Goal: Task Accomplishment & Management: Use online tool/utility

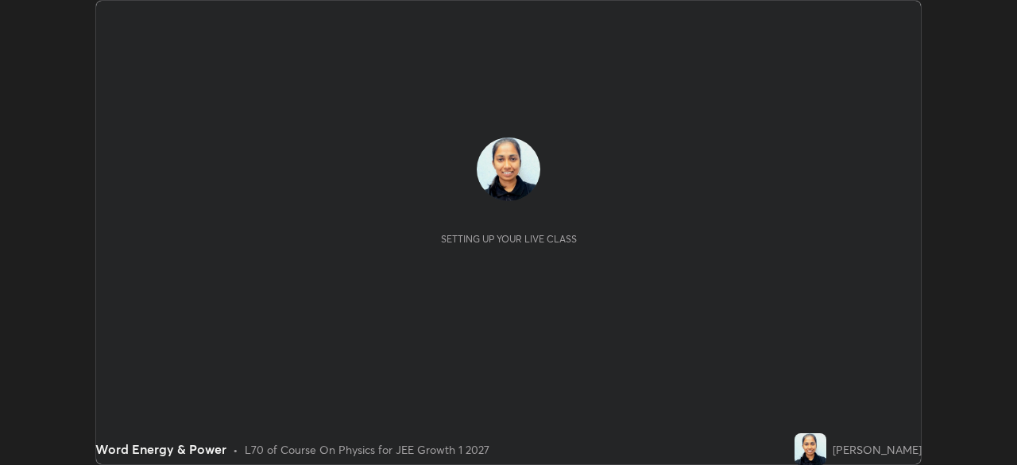
scroll to position [465, 1016]
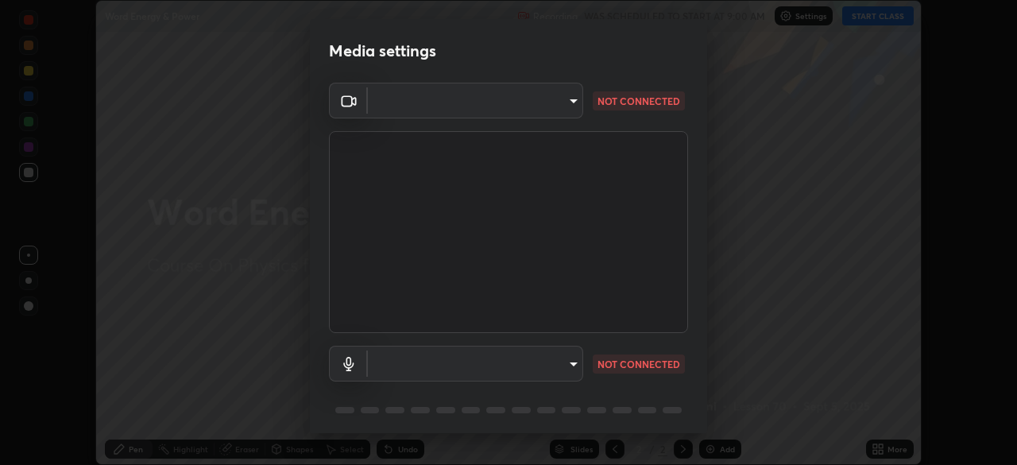
type input "1f9a14f4e709457ebf112205797e18a3e67481265364eba5019e6b99b7ce7553"
type input "communications"
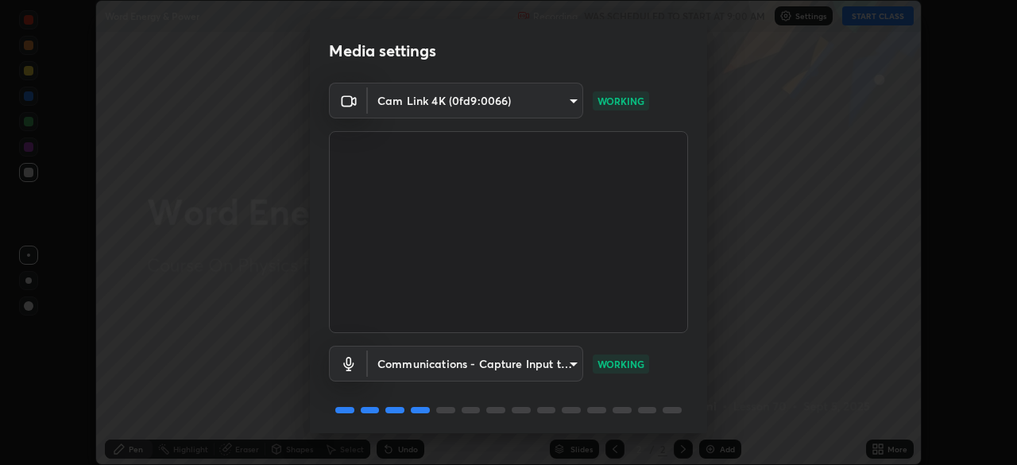
scroll to position [56, 0]
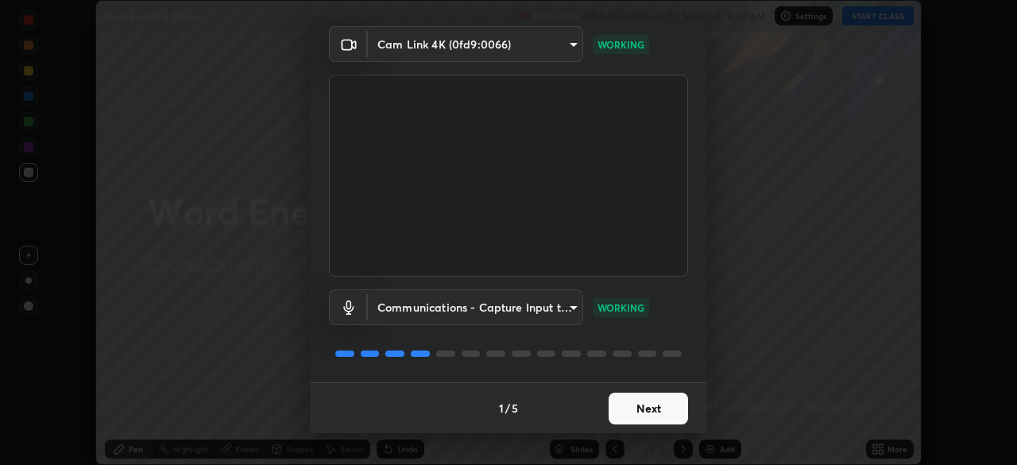
click at [653, 407] on button "Next" at bounding box center [647, 408] width 79 height 32
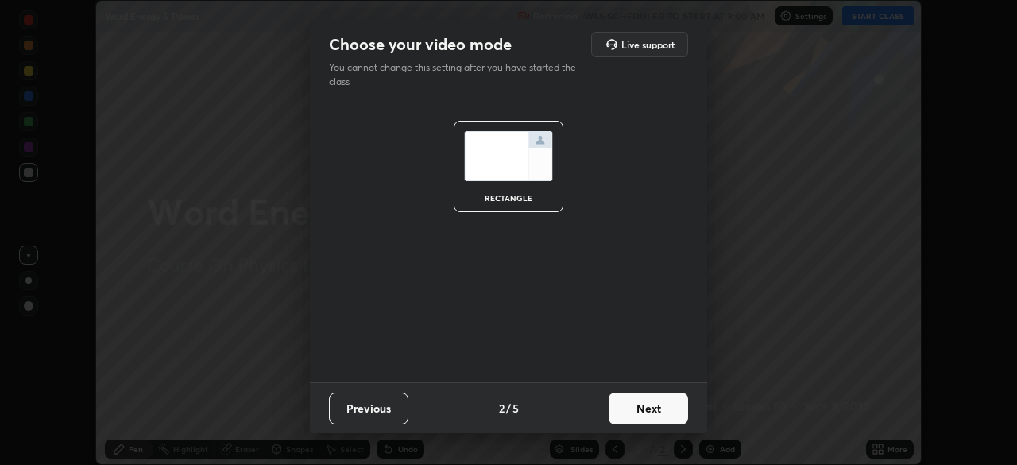
click at [653, 406] on button "Next" at bounding box center [647, 408] width 79 height 32
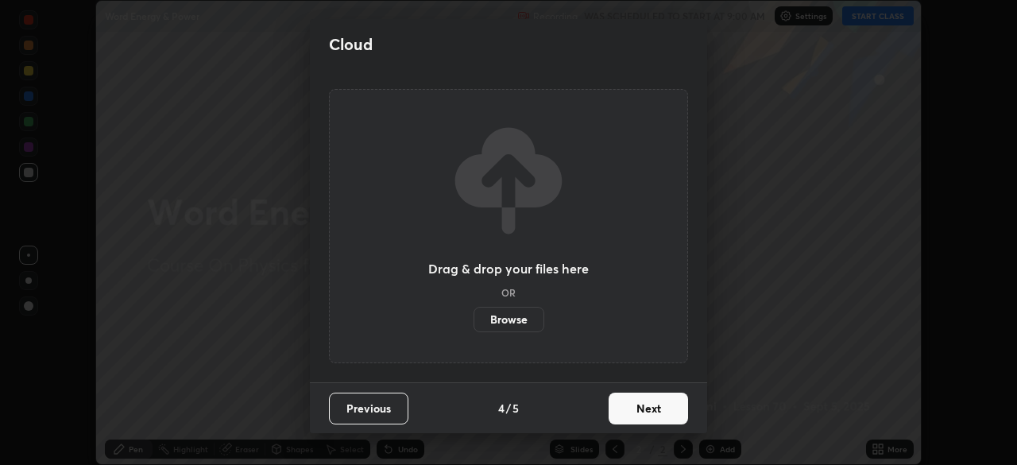
click at [666, 421] on button "Next" at bounding box center [647, 408] width 79 height 32
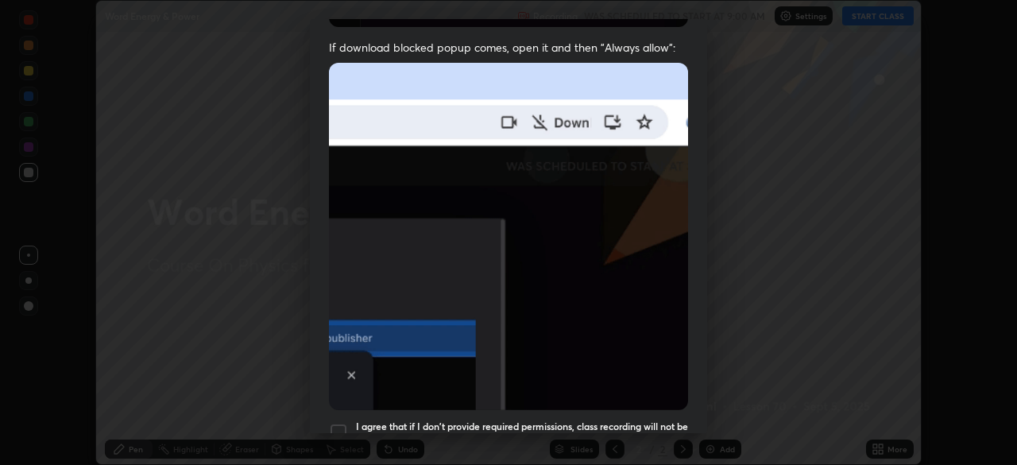
scroll to position [343, 0]
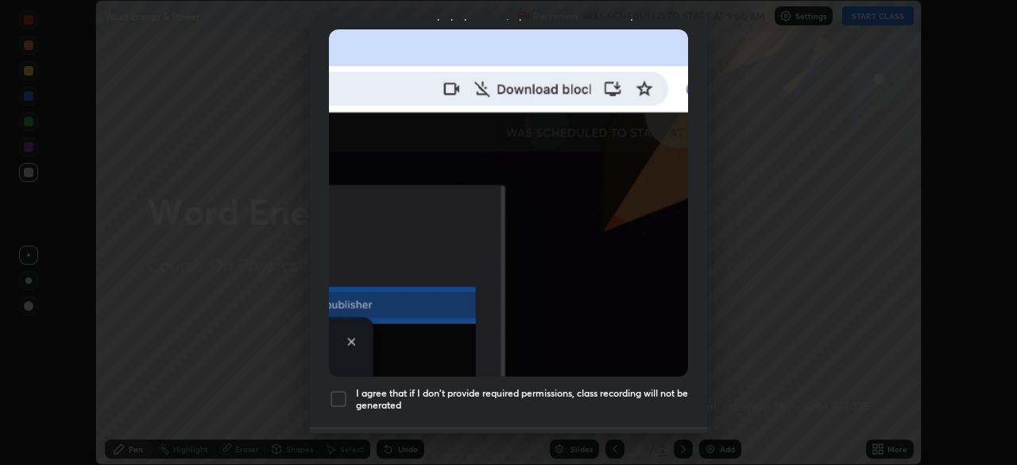
click at [631, 387] on h5 "I agree that if I don't provide required permissions, class recording will not …" at bounding box center [522, 399] width 332 height 25
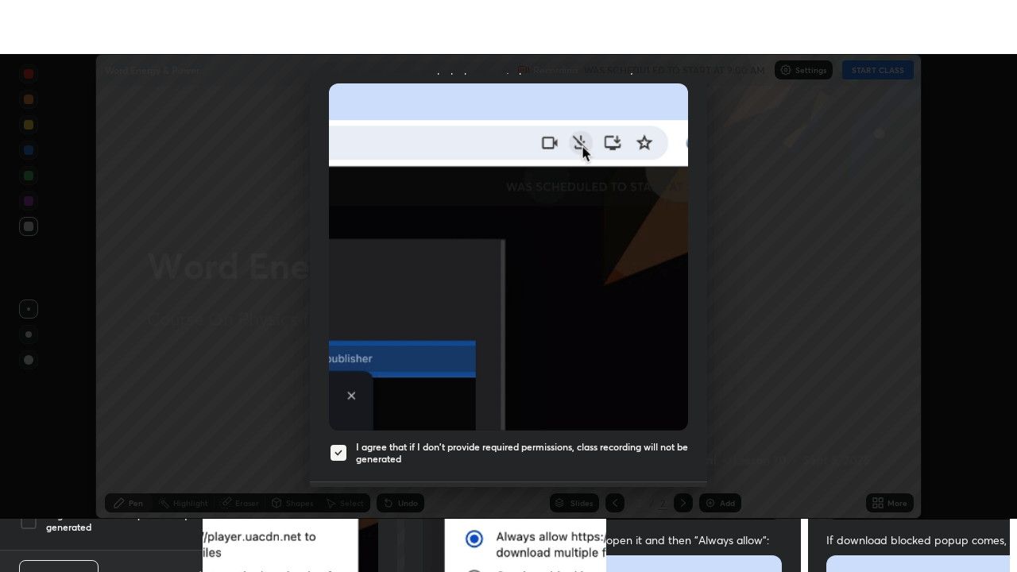
scroll to position [380, 0]
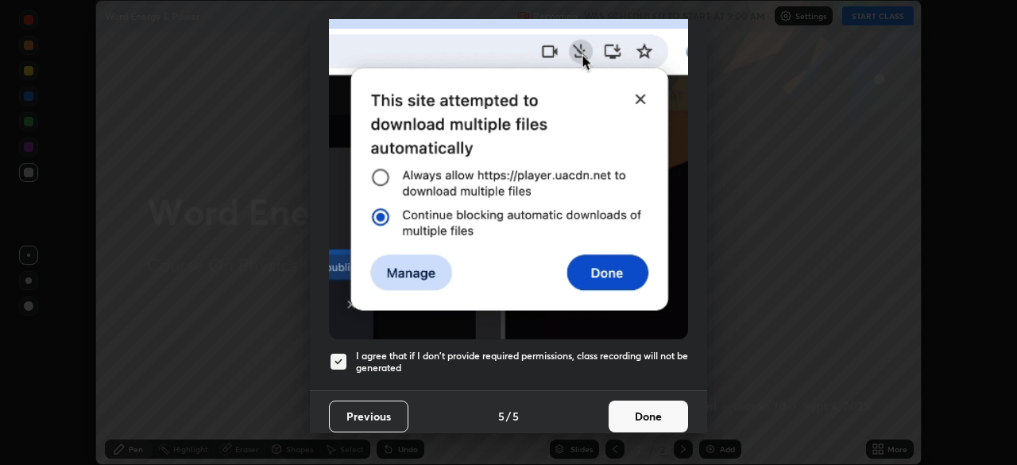
click at [650, 415] on button "Done" at bounding box center [647, 416] width 79 height 32
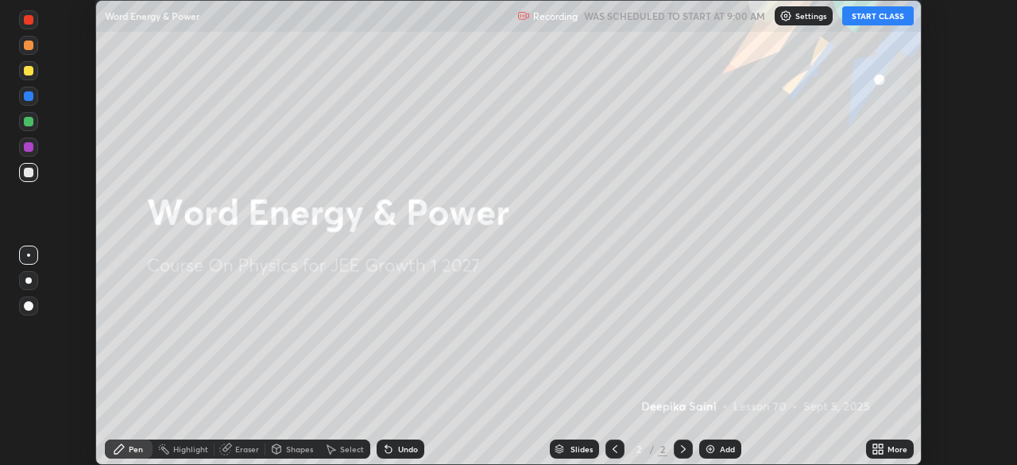
click at [872, 23] on button "START CLASS" at bounding box center [877, 15] width 71 height 19
click at [880, 451] on icon at bounding box center [880, 452] width 4 height 4
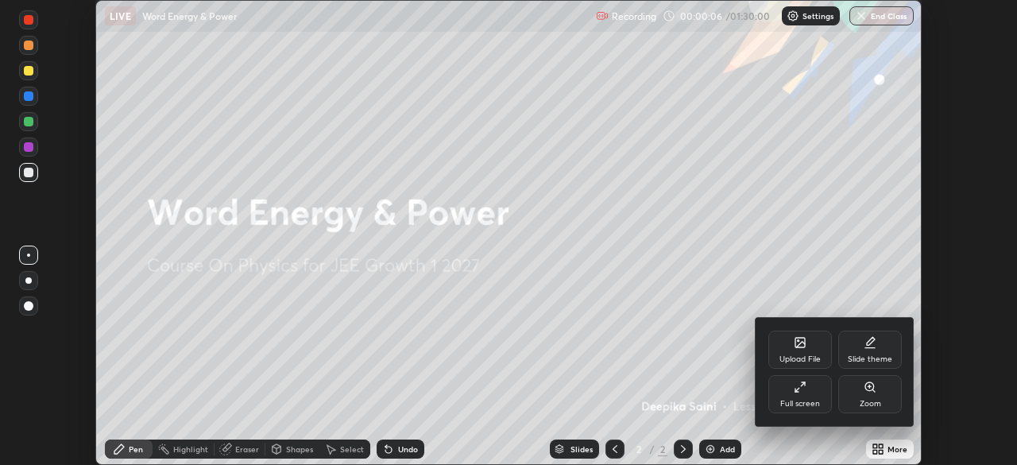
click at [812, 399] on div "Full screen" at bounding box center [800, 403] width 40 height 8
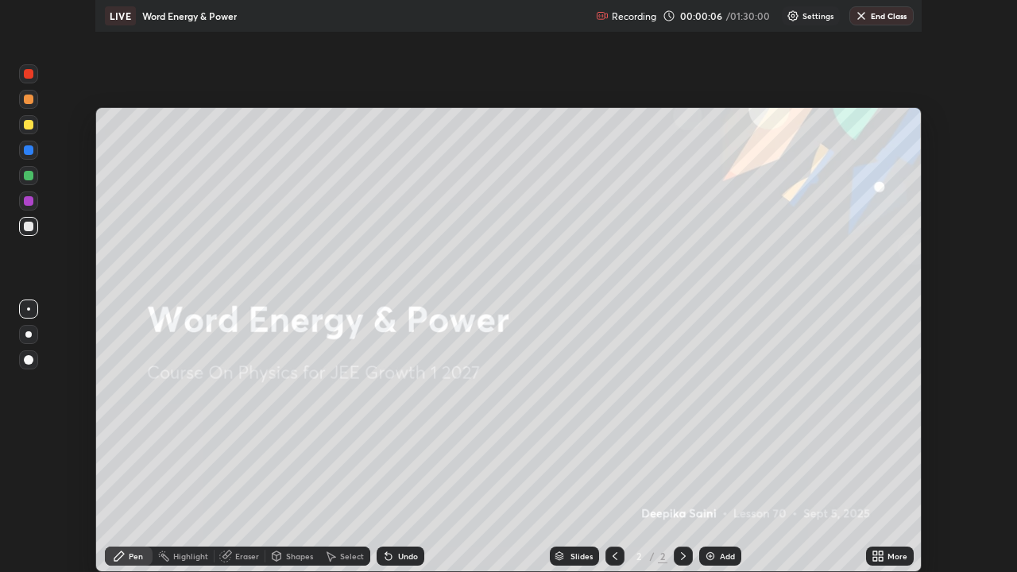
scroll to position [572, 1017]
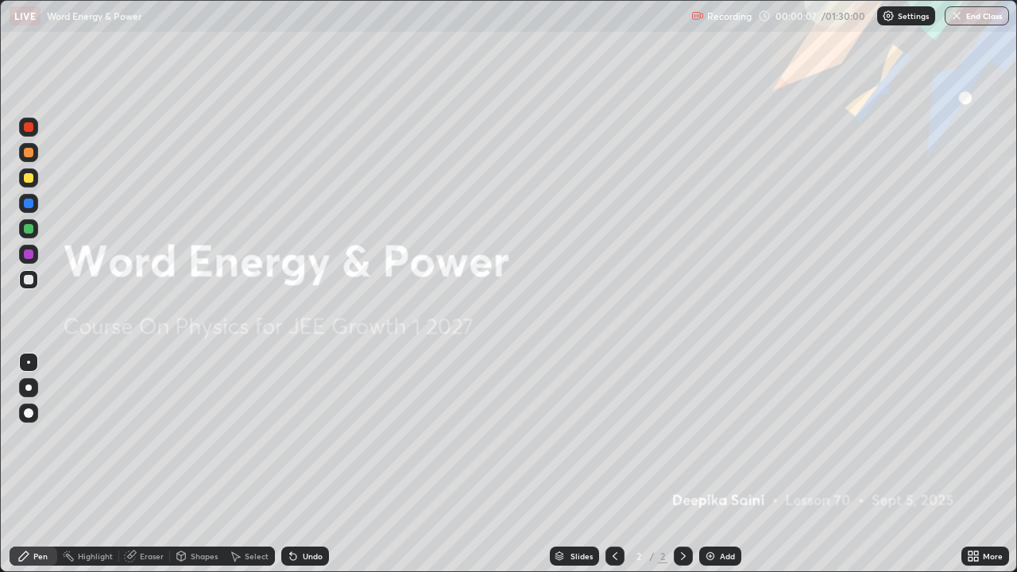
click at [717, 464] on div "Add" at bounding box center [720, 555] width 42 height 19
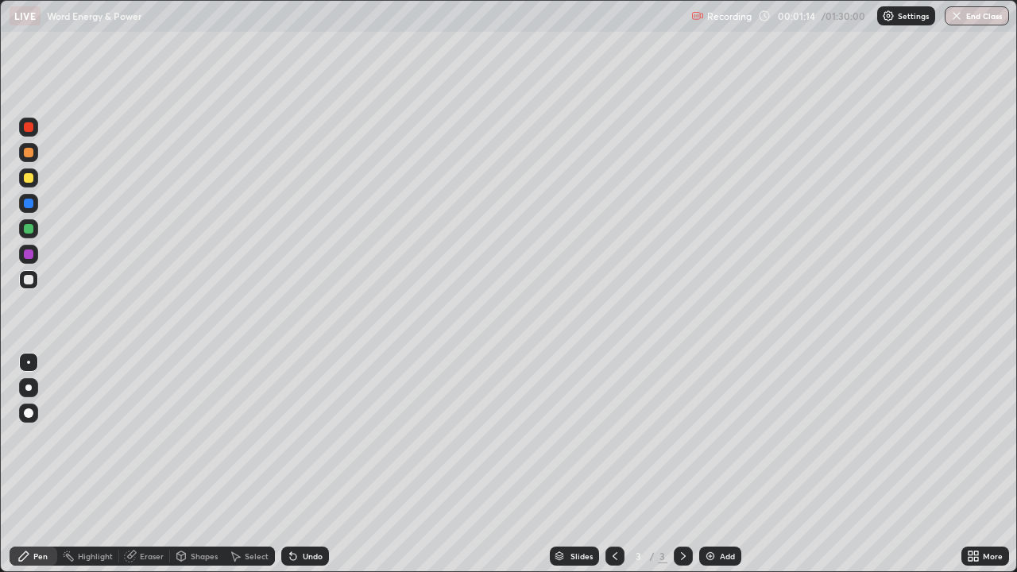
click at [27, 389] on div at bounding box center [28, 387] width 6 height 6
click at [29, 279] on div at bounding box center [29, 280] width 10 height 10
click at [153, 464] on div "Eraser" at bounding box center [152, 556] width 24 height 8
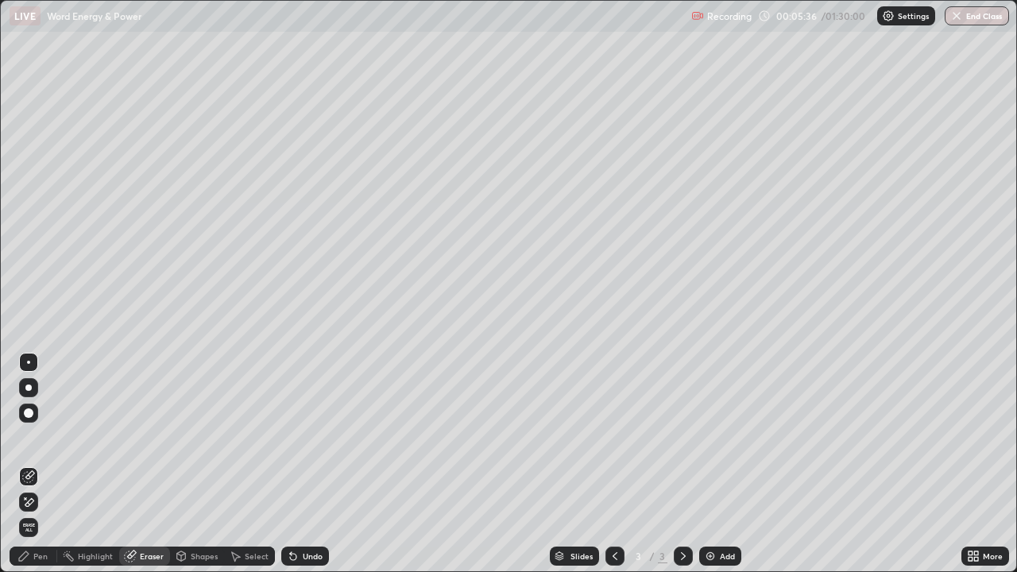
click at [34, 464] on div "Pen" at bounding box center [40, 556] width 14 height 8
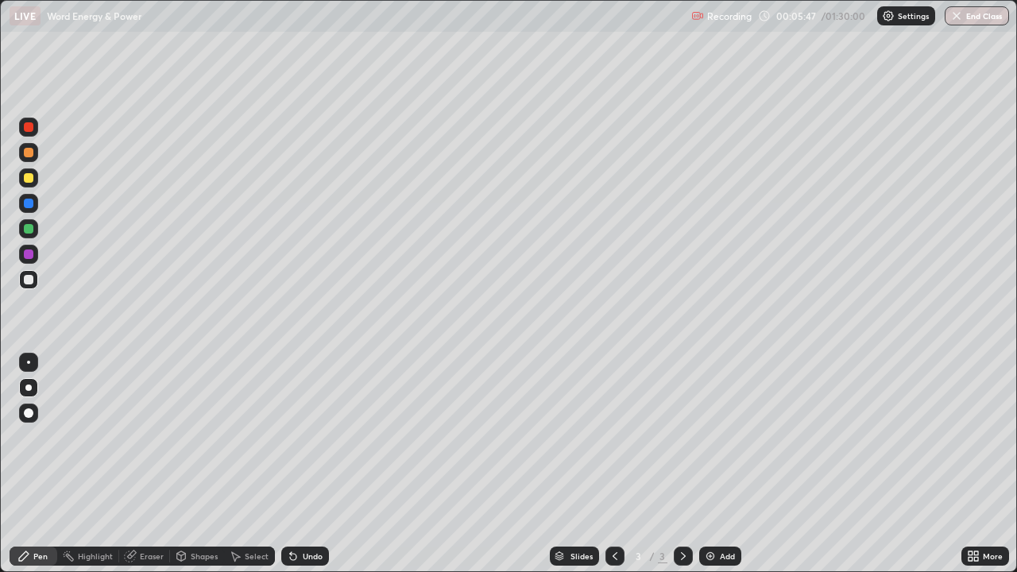
click at [29, 253] on div at bounding box center [29, 254] width 10 height 10
click at [145, 464] on div "Eraser" at bounding box center [144, 555] width 51 height 19
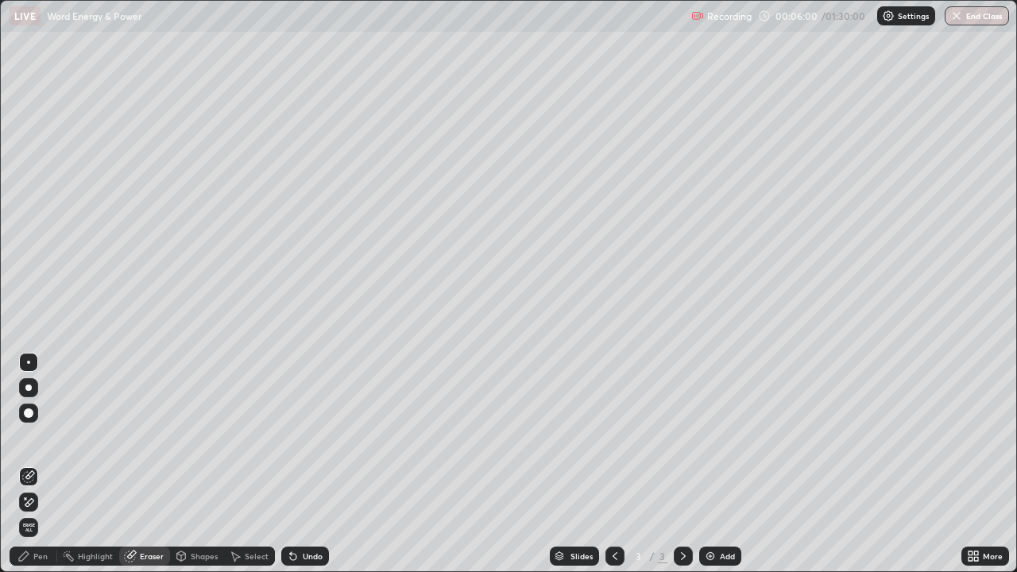
click at [33, 464] on div "Pen" at bounding box center [40, 556] width 14 height 8
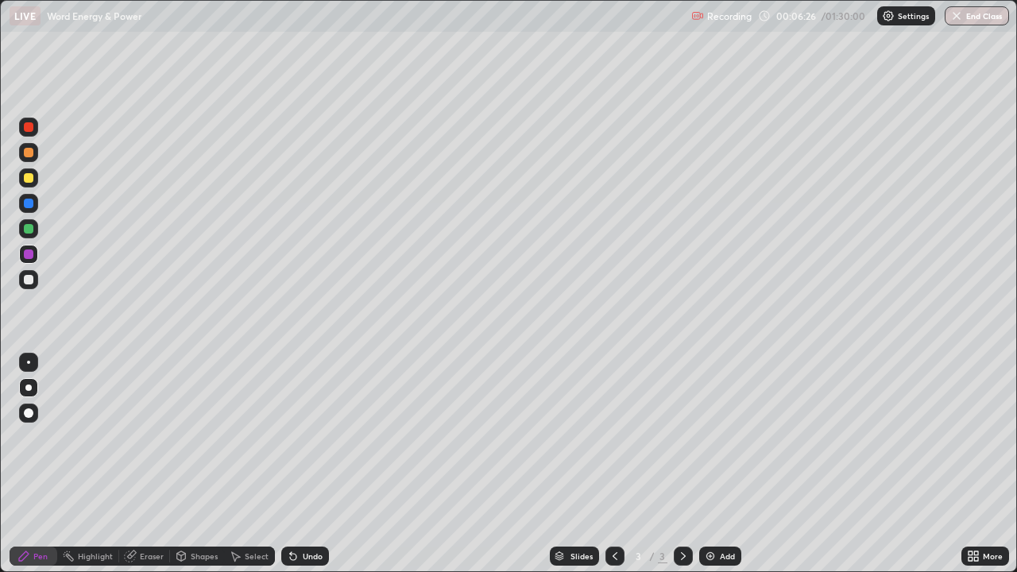
click at [29, 202] on div at bounding box center [29, 204] width 10 height 10
click at [34, 176] on div at bounding box center [28, 177] width 19 height 19
click at [141, 464] on div "Eraser" at bounding box center [152, 556] width 24 height 8
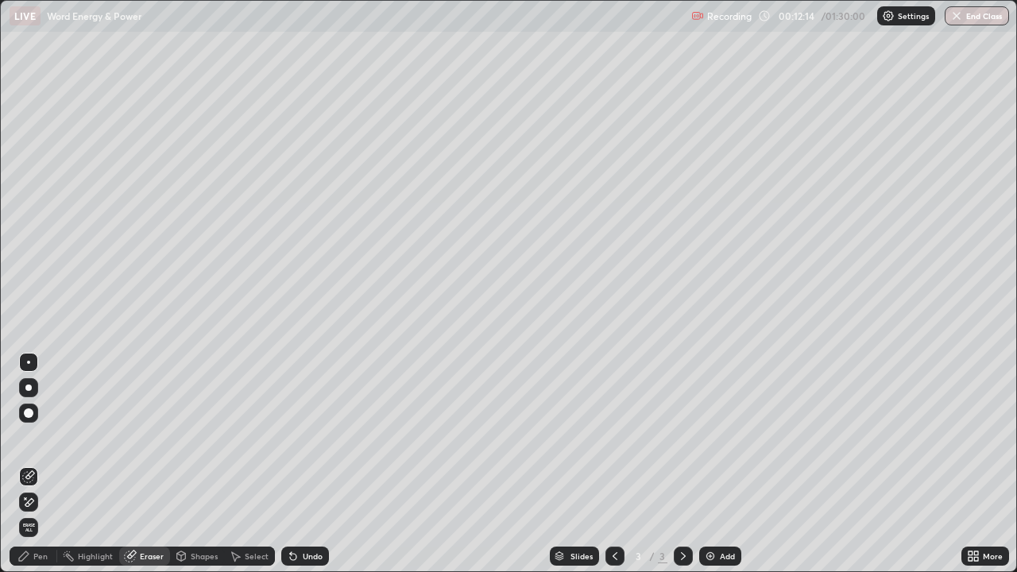
click at [41, 464] on div "Pen" at bounding box center [34, 555] width 48 height 19
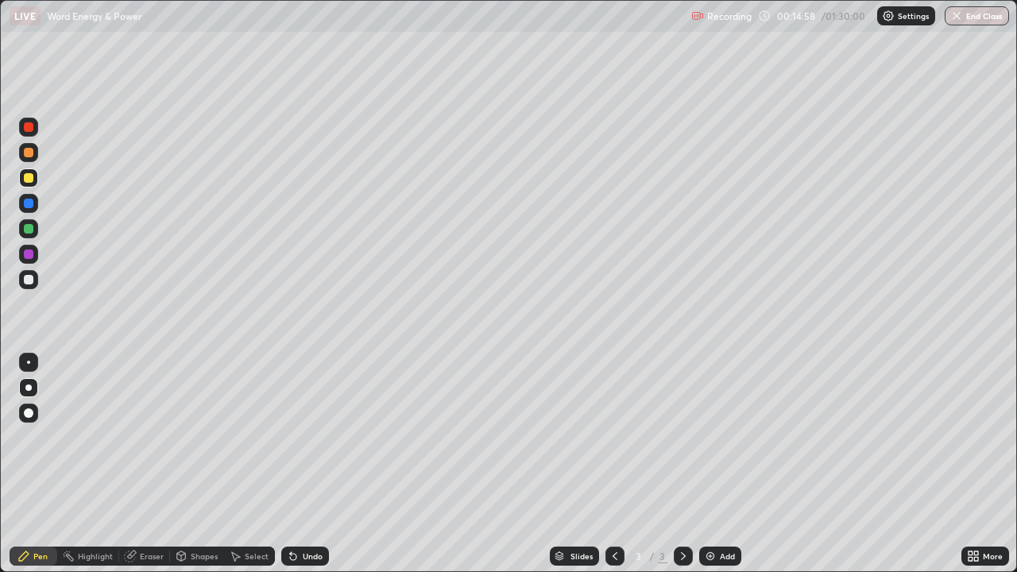
click at [720, 464] on div "Add" at bounding box center [727, 556] width 15 height 8
click at [0, 450] on div "Setting up your live class" at bounding box center [508, 286] width 1017 height 572
click at [23, 204] on div at bounding box center [28, 203] width 19 height 19
click at [25, 230] on div at bounding box center [29, 229] width 10 height 10
click at [25, 149] on div at bounding box center [29, 153] width 10 height 10
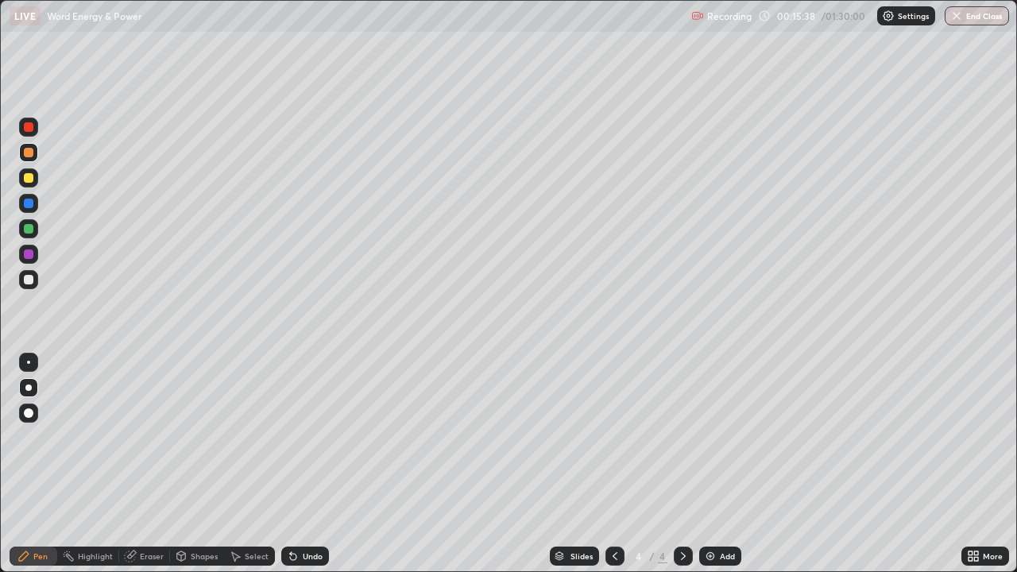
click at [27, 177] on div at bounding box center [29, 178] width 10 height 10
click at [29, 252] on div at bounding box center [29, 254] width 10 height 10
click at [31, 156] on div at bounding box center [29, 153] width 10 height 10
click at [30, 282] on div at bounding box center [29, 280] width 10 height 10
click at [29, 121] on div at bounding box center [28, 127] width 19 height 19
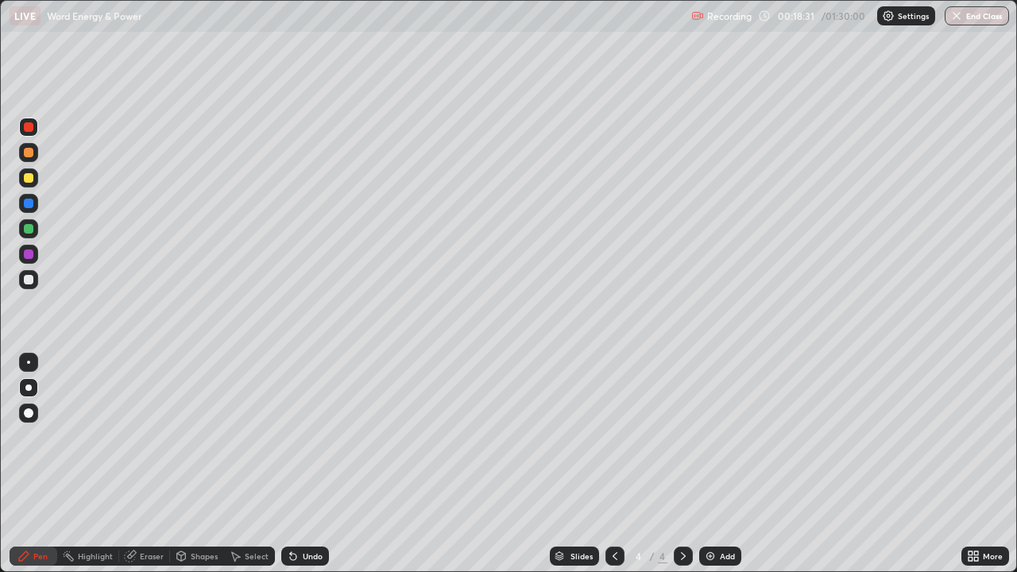
click at [27, 156] on div at bounding box center [29, 153] width 10 height 10
click at [32, 229] on div at bounding box center [29, 229] width 10 height 10
click at [732, 464] on div "Add" at bounding box center [727, 556] width 15 height 8
click at [27, 254] on div at bounding box center [29, 254] width 10 height 10
click at [29, 210] on div at bounding box center [28, 203] width 19 height 19
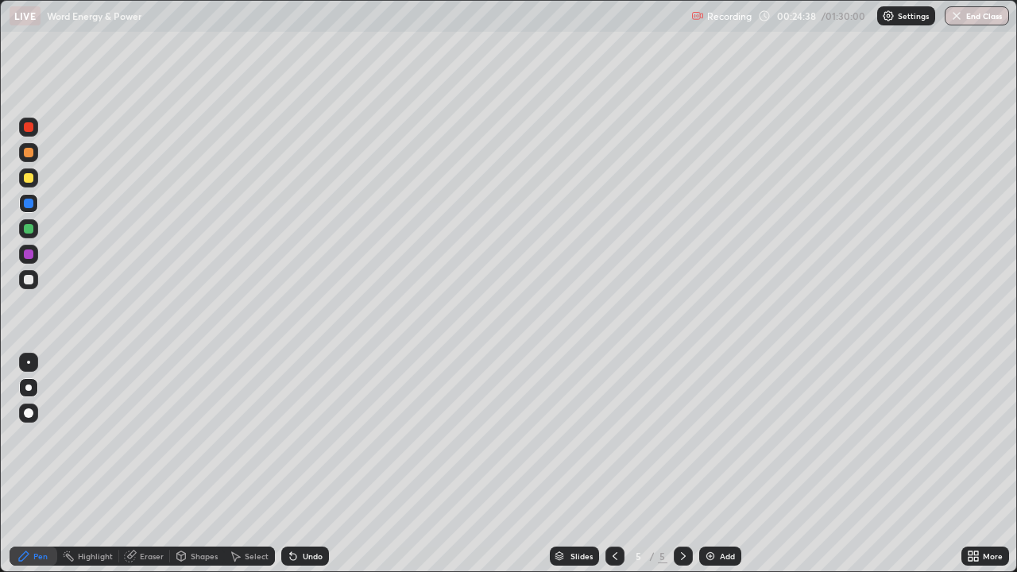
click at [144, 464] on div "Eraser" at bounding box center [144, 555] width 51 height 19
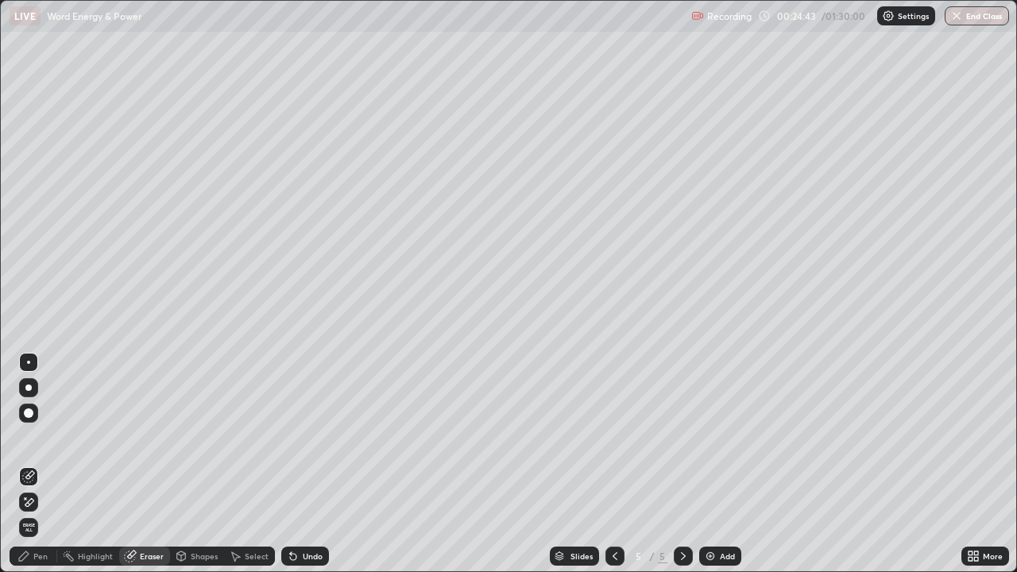
click at [48, 464] on div "Pen" at bounding box center [34, 555] width 48 height 19
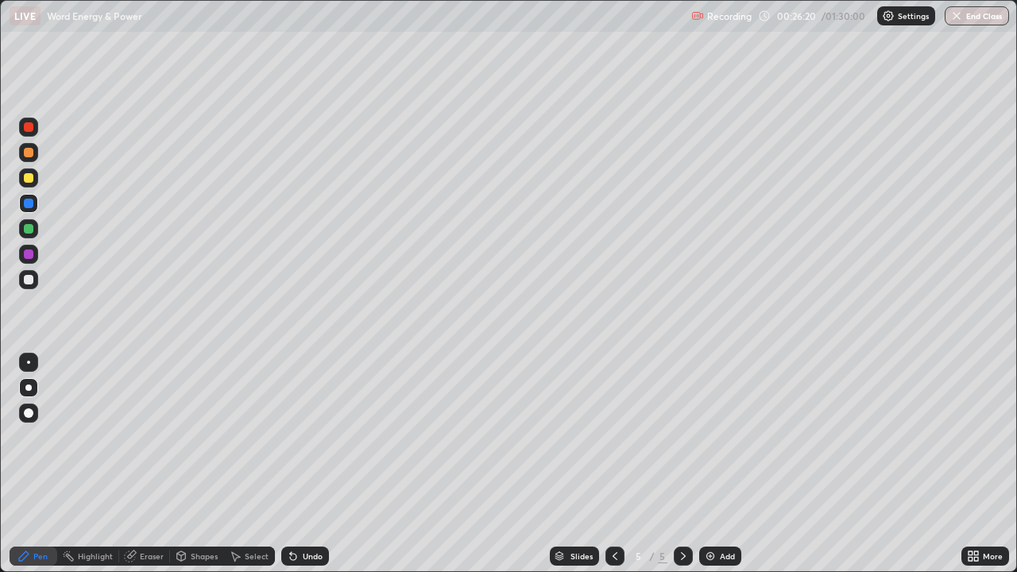
click at [613, 464] on icon at bounding box center [614, 556] width 13 height 13
click at [684, 464] on icon at bounding box center [683, 556] width 13 height 13
click at [699, 464] on div "Add" at bounding box center [720, 555] width 42 height 19
click at [619, 464] on icon at bounding box center [614, 556] width 13 height 13
click at [680, 464] on icon at bounding box center [683, 556] width 13 height 13
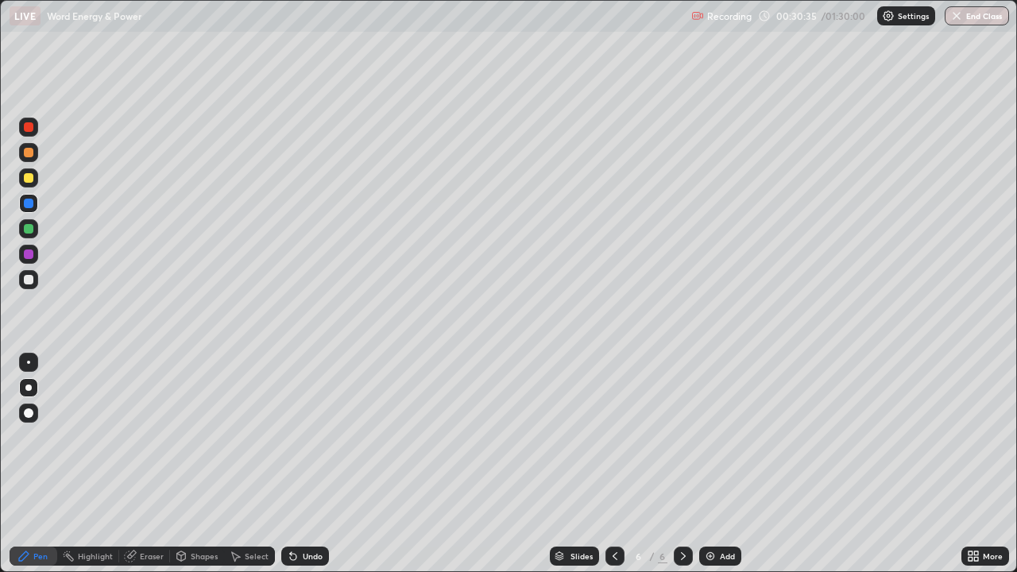
click at [29, 179] on div at bounding box center [29, 178] width 10 height 10
click at [26, 253] on div at bounding box center [29, 254] width 10 height 10
click at [720, 464] on div "Add" at bounding box center [727, 556] width 15 height 8
click at [152, 464] on div "Eraser" at bounding box center [152, 556] width 24 height 8
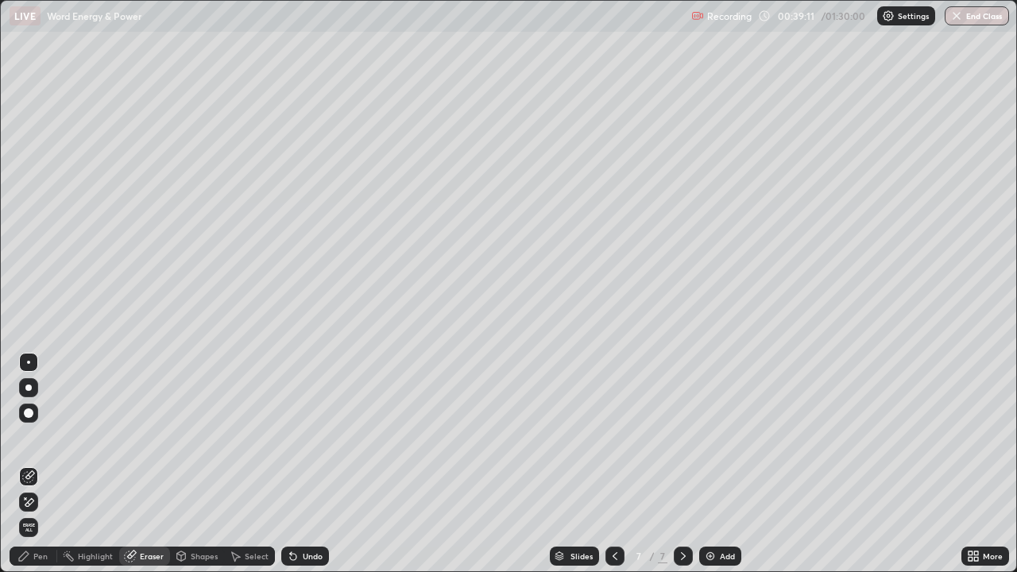
click at [42, 464] on div "Pen" at bounding box center [40, 556] width 14 height 8
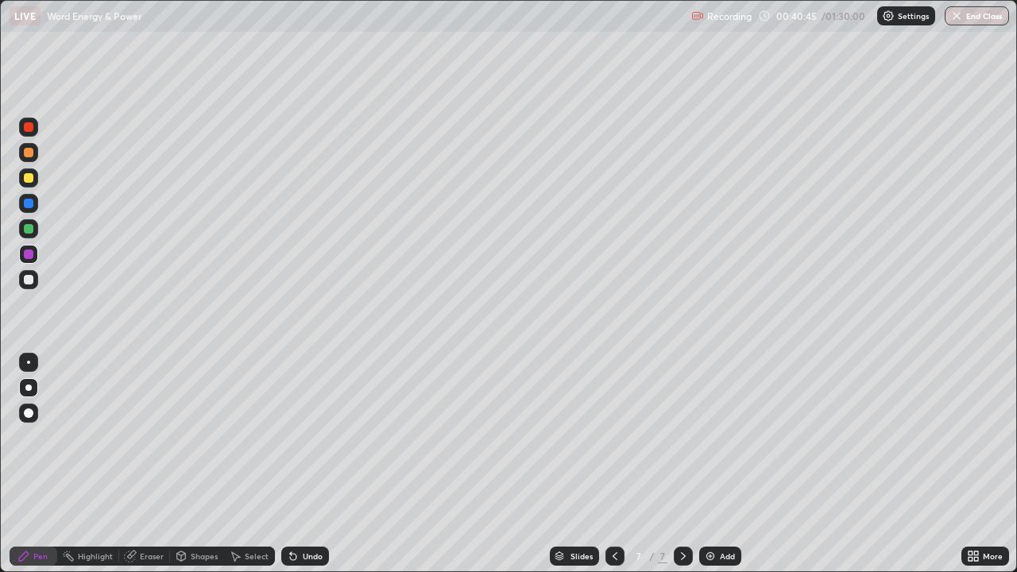
click at [160, 464] on div "Eraser" at bounding box center [152, 556] width 24 height 8
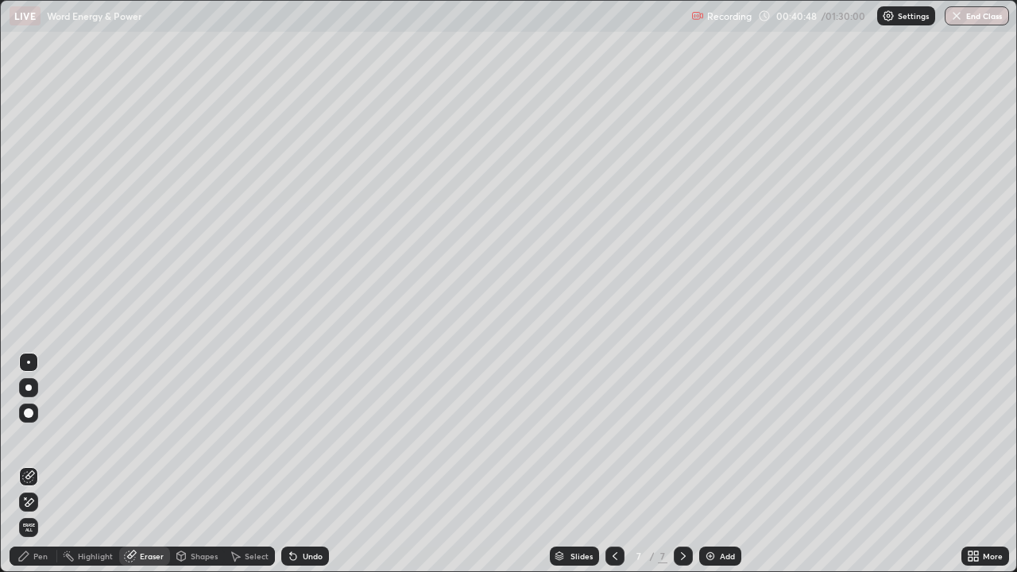
click at [33, 464] on div "Pen" at bounding box center [40, 556] width 14 height 8
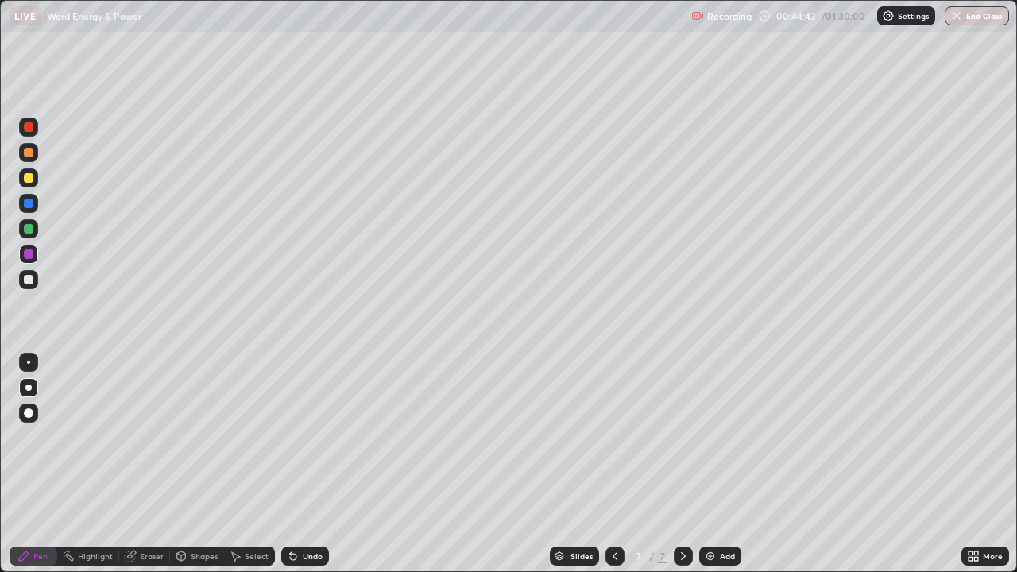
click at [717, 464] on div "Add" at bounding box center [720, 555] width 42 height 19
click at [30, 279] on div at bounding box center [29, 280] width 10 height 10
click at [726, 464] on div "Add" at bounding box center [727, 556] width 15 height 8
click at [28, 256] on div at bounding box center [29, 254] width 10 height 10
click at [613, 464] on icon at bounding box center [614, 556] width 13 height 13
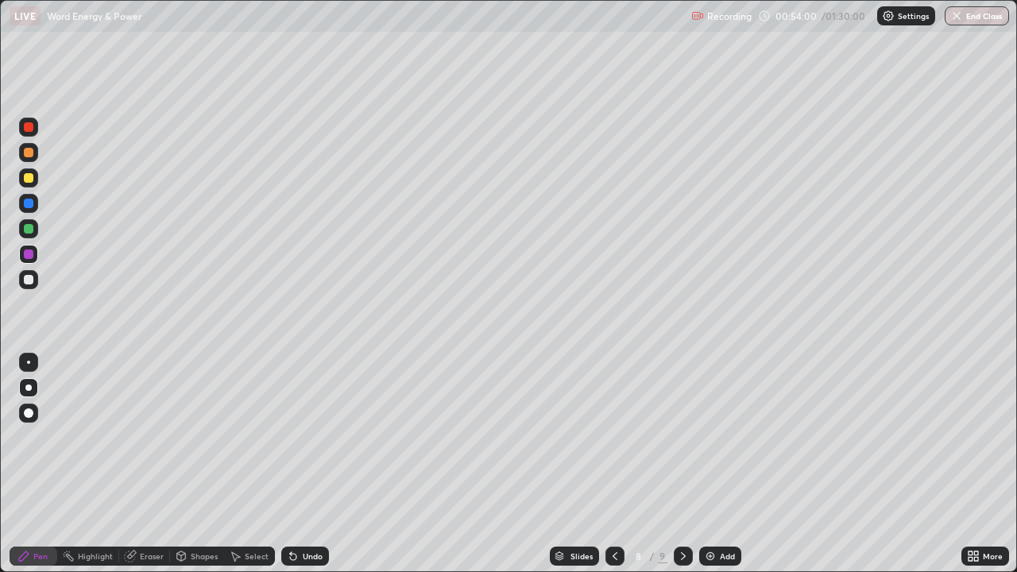
click at [674, 464] on div at bounding box center [682, 555] width 19 height 19
click at [729, 464] on div "Add" at bounding box center [727, 556] width 15 height 8
click at [612, 464] on icon at bounding box center [614, 556] width 13 height 13
click at [0, 464] on div "Setting up your live class" at bounding box center [508, 286] width 1017 height 572
click at [959, 22] on button "End Class" at bounding box center [976, 15] width 64 height 19
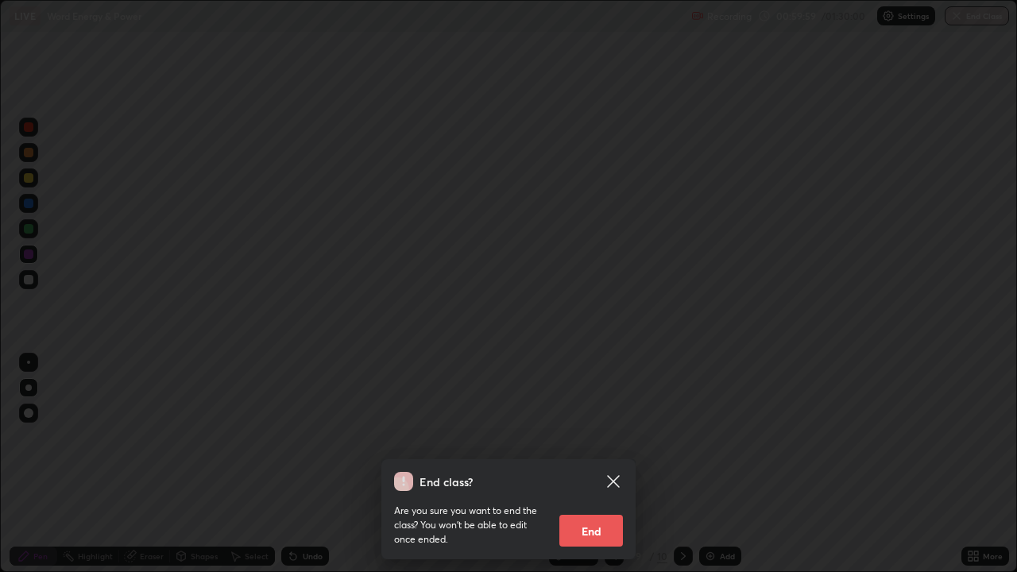
click at [586, 464] on button "End" at bounding box center [591, 531] width 64 height 32
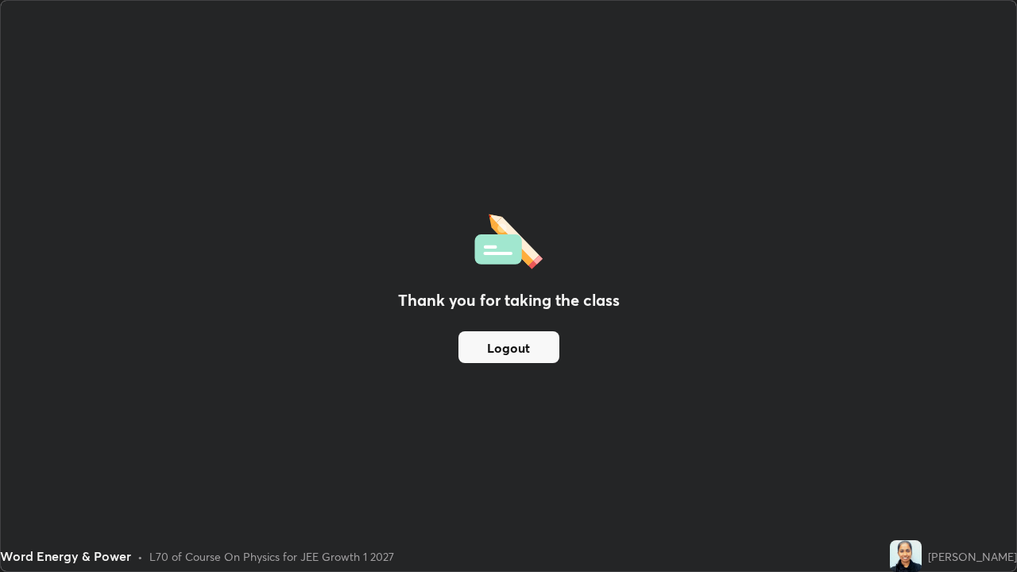
click at [548, 353] on button "Logout" at bounding box center [508, 347] width 101 height 32
